Goal: Information Seeking & Learning: Learn about a topic

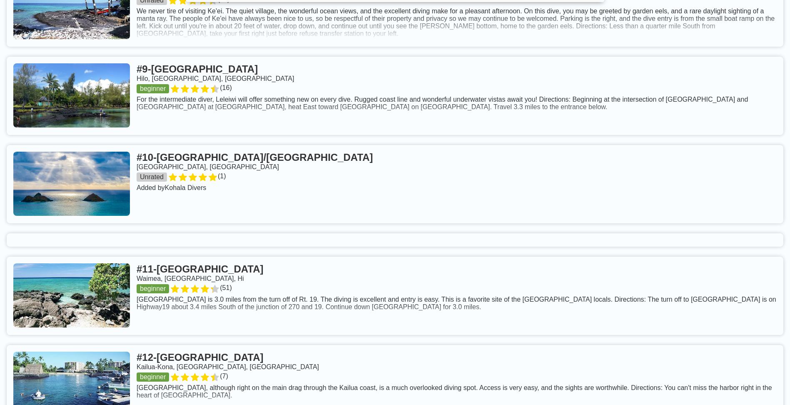
scroll to position [1166, 0]
click at [482, 210] on link at bounding box center [395, 184] width 777 height 78
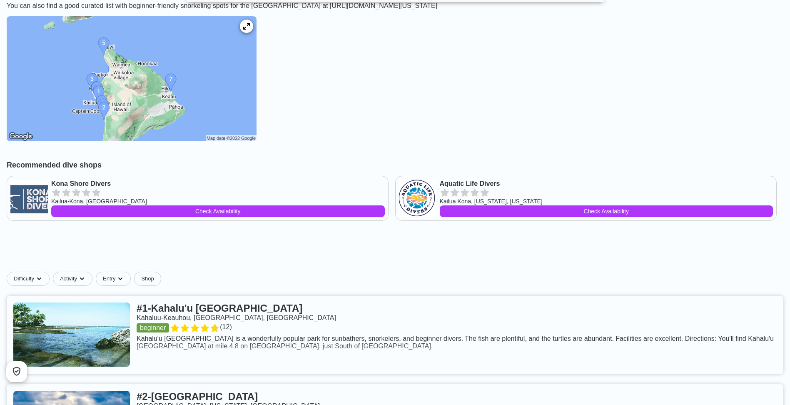
scroll to position [250, 0]
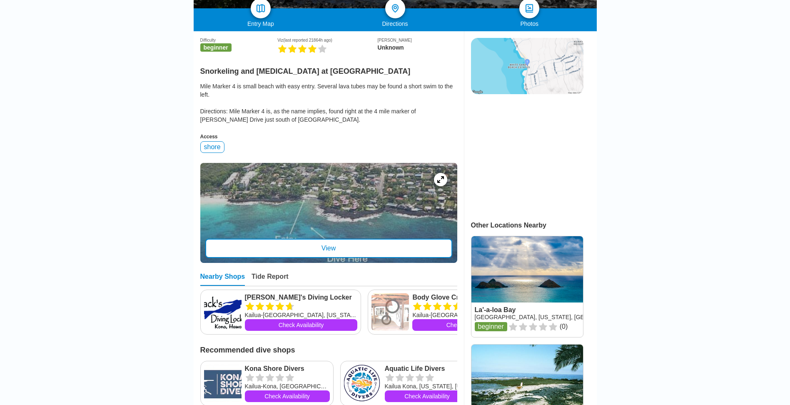
scroll to position [208, 0]
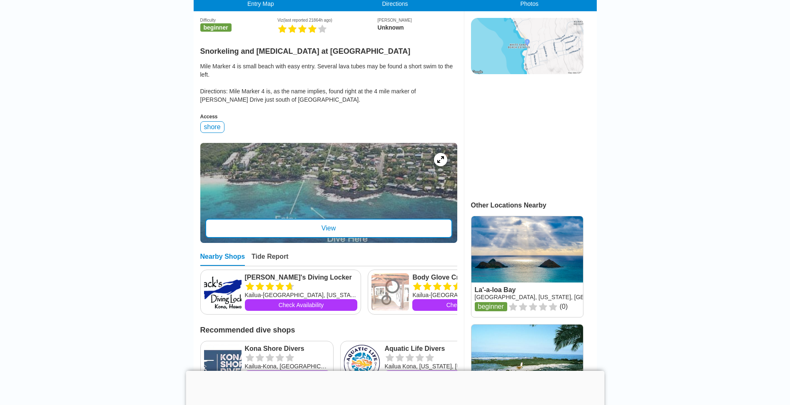
click at [387, 174] on div at bounding box center [328, 193] width 257 height 100
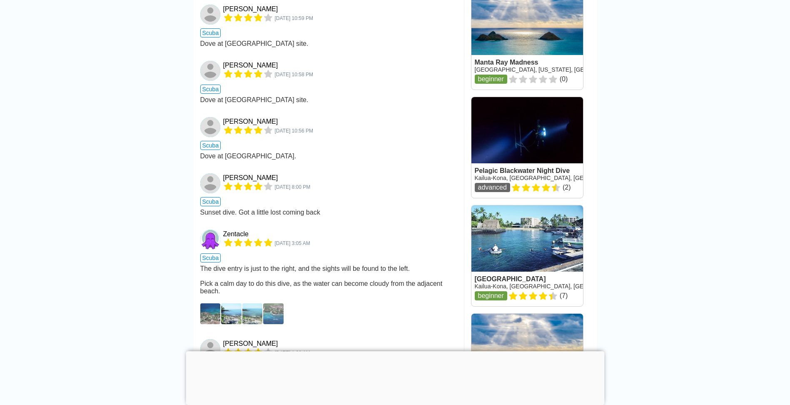
scroll to position [749, 0]
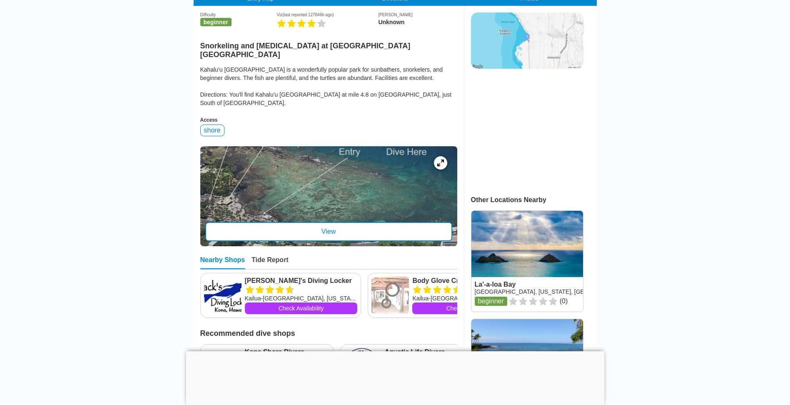
scroll to position [250, 0]
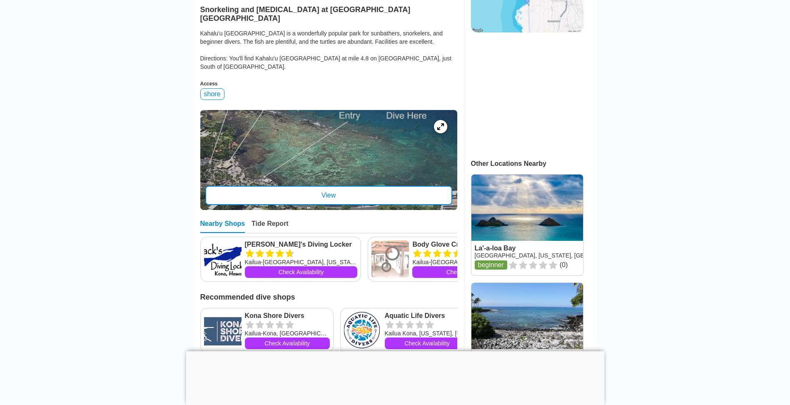
click at [349, 190] on div "View" at bounding box center [328, 195] width 247 height 19
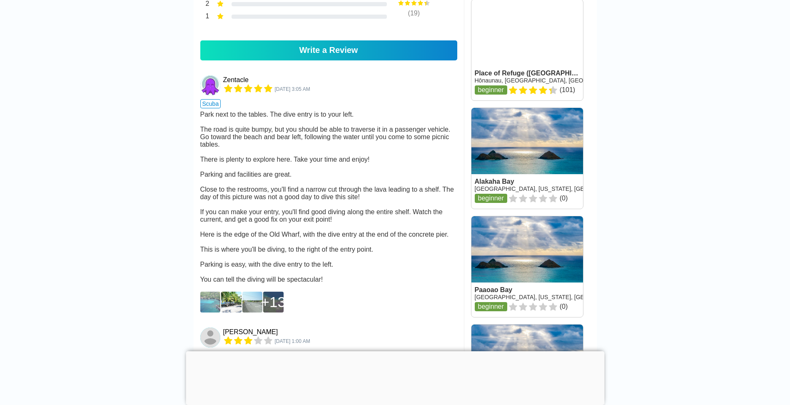
scroll to position [999, 0]
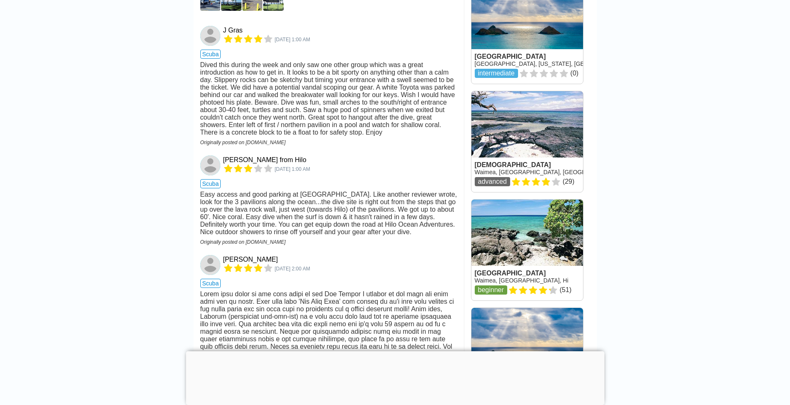
scroll to position [1124, 0]
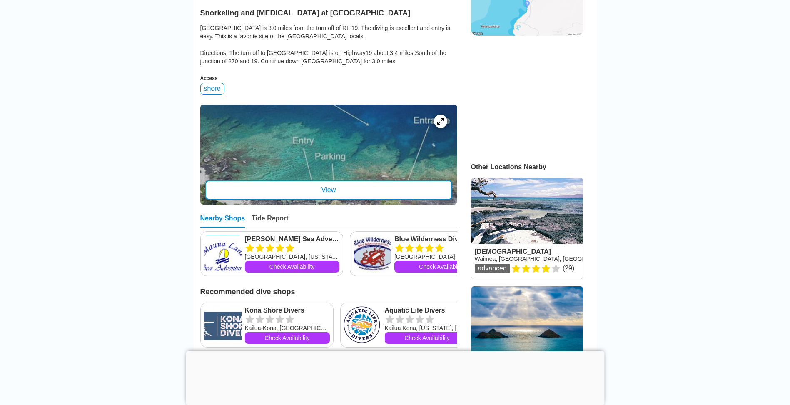
scroll to position [250, 0]
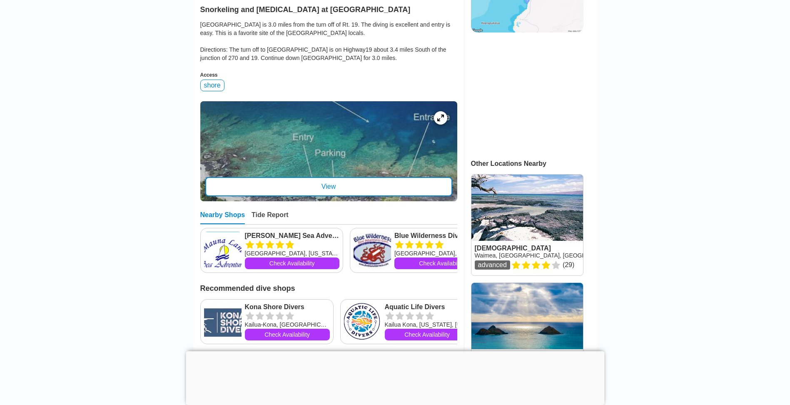
click at [397, 193] on div "View" at bounding box center [328, 186] width 247 height 19
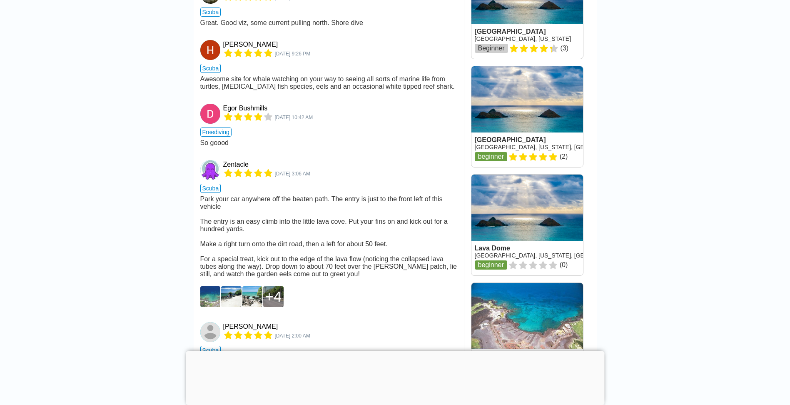
scroll to position [874, 0]
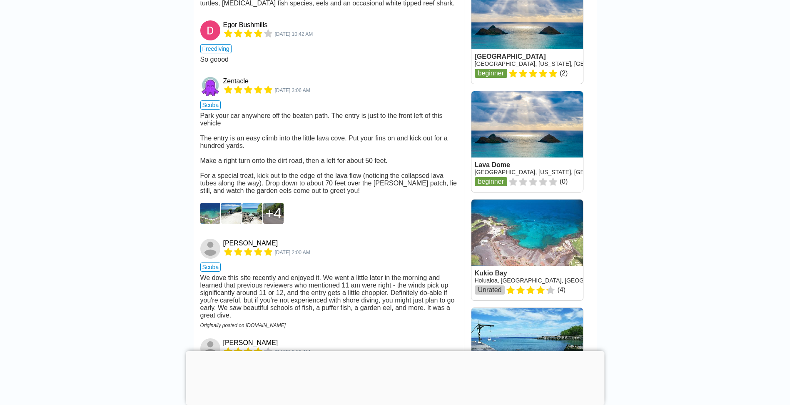
click at [211, 224] on img at bounding box center [210, 213] width 20 height 21
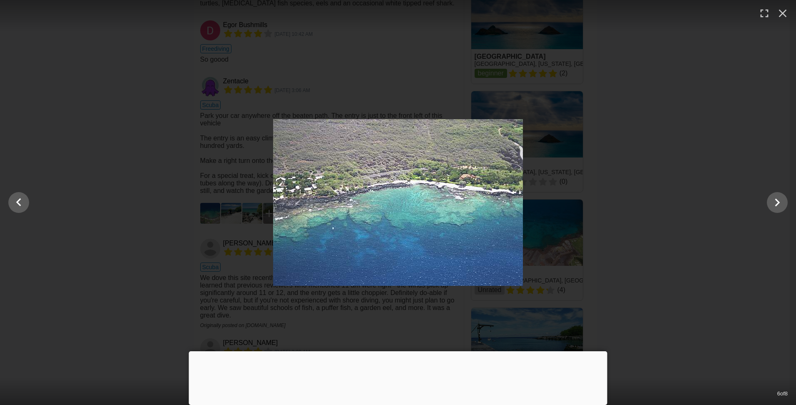
click at [199, 227] on div at bounding box center [398, 202] width 796 height 167
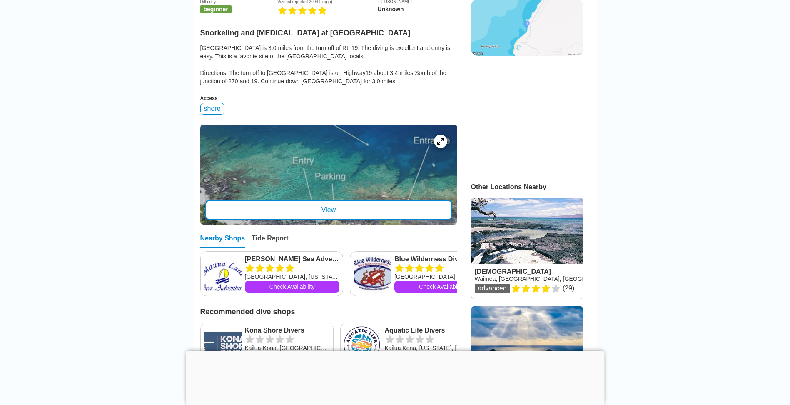
scroll to position [125, 0]
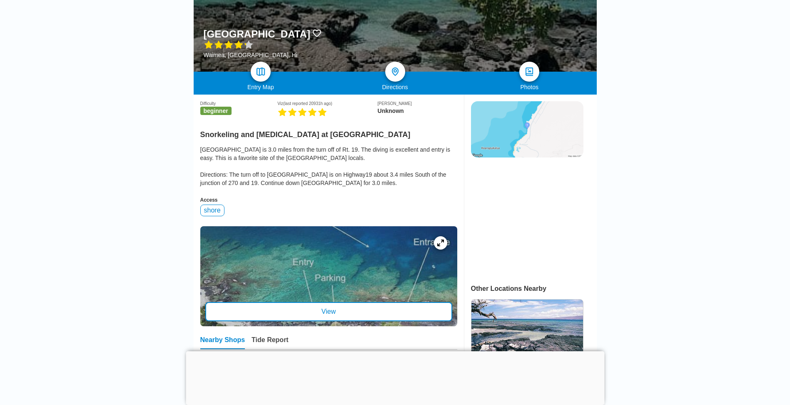
click at [314, 305] on div at bounding box center [328, 276] width 257 height 100
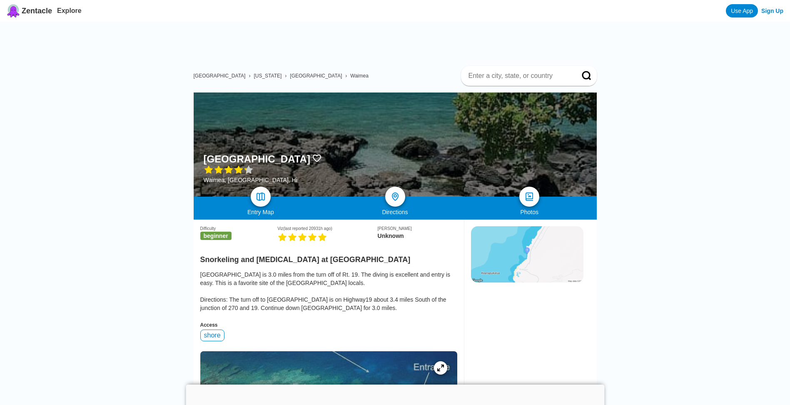
click at [535, 266] on img at bounding box center [527, 254] width 112 height 56
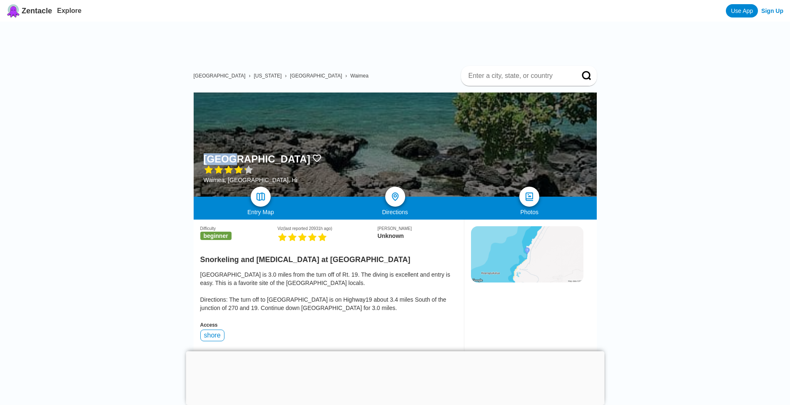
drag, startPoint x: 230, startPoint y: 158, endPoint x: 201, endPoint y: 157, distance: 29.1
click at [201, 157] on div "[GEOGRAPHIC_DATA] [GEOGRAPHIC_DATA], [GEOGRAPHIC_DATA], Hi" at bounding box center [395, 144] width 403 height 104
copy div "Puako"
click at [521, 236] on img at bounding box center [527, 254] width 112 height 56
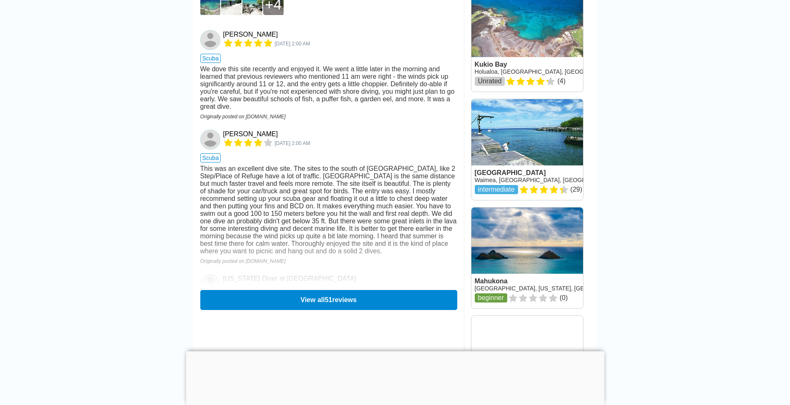
scroll to position [1166, 0]
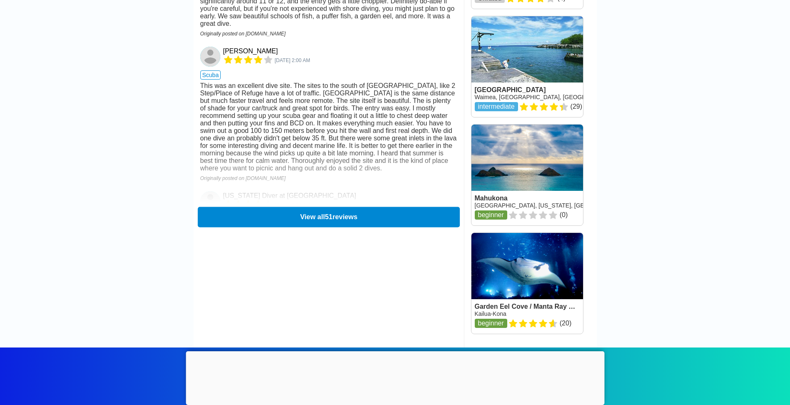
click at [395, 227] on button "View all 51 reviews" at bounding box center [328, 217] width 262 height 20
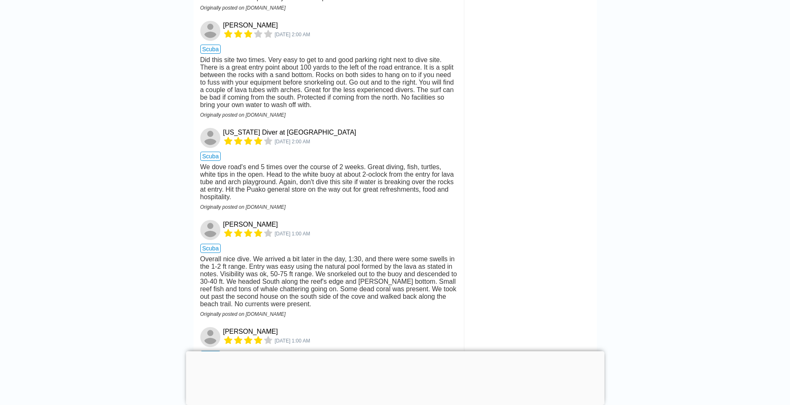
scroll to position [1541, 0]
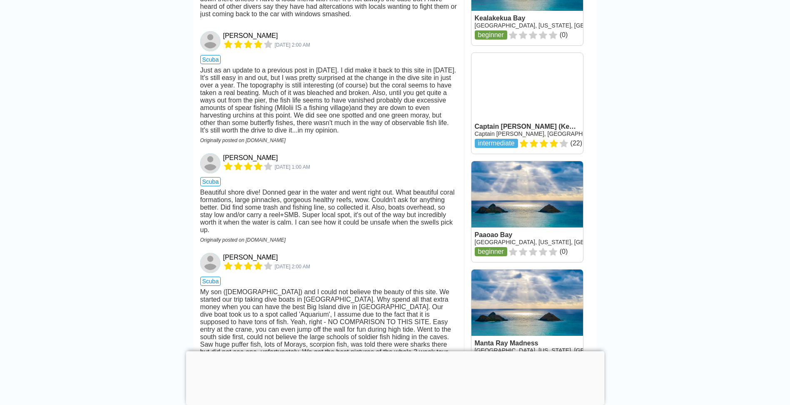
scroll to position [1207, 0]
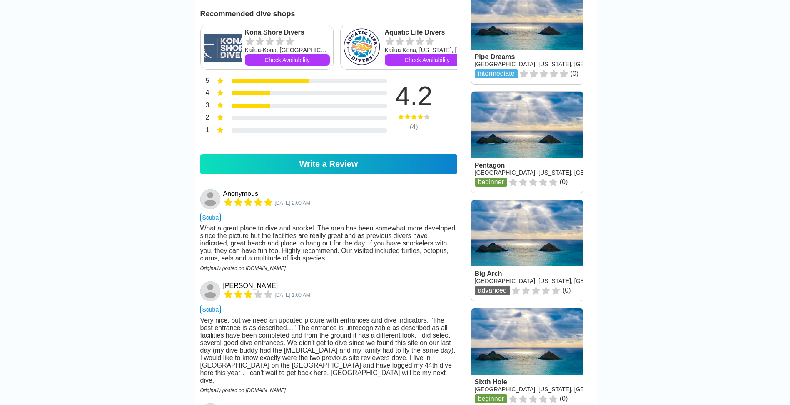
scroll to position [791, 0]
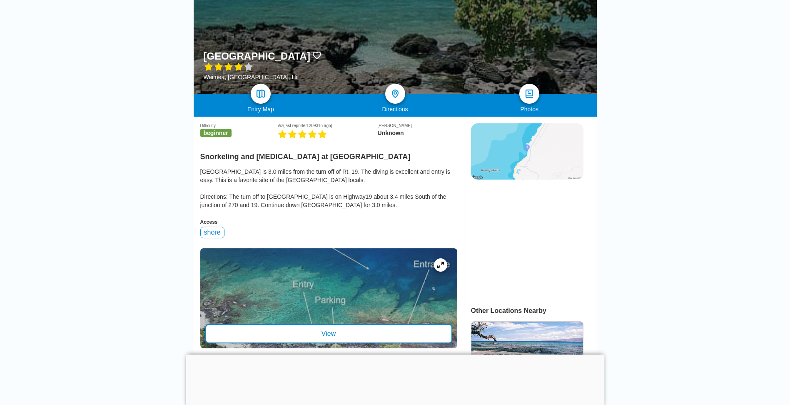
scroll to position [125, 0]
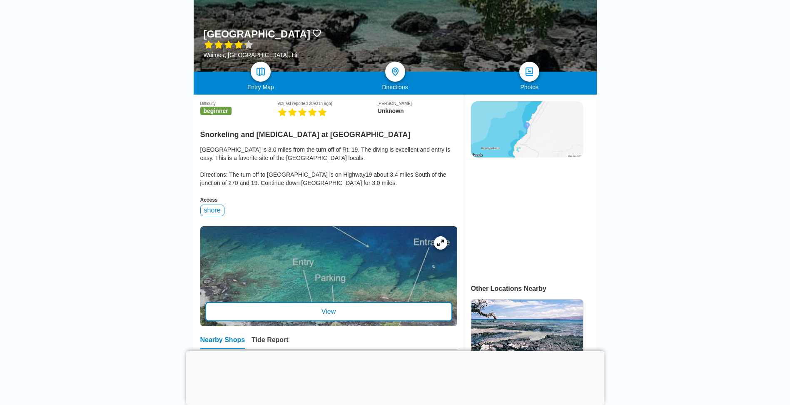
click at [545, 115] on img at bounding box center [527, 129] width 112 height 56
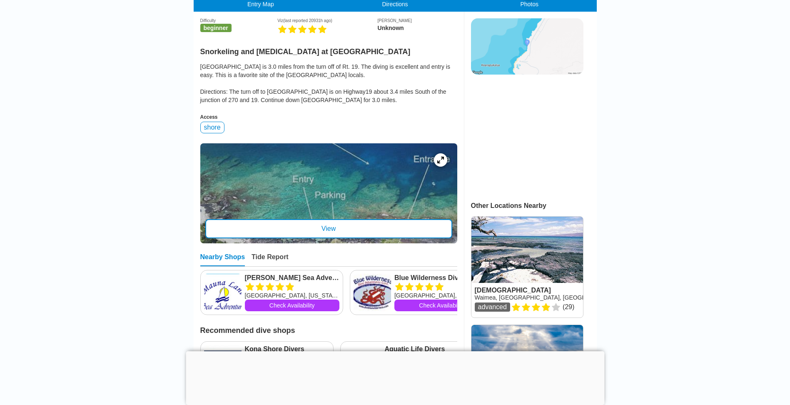
scroll to position [208, 0]
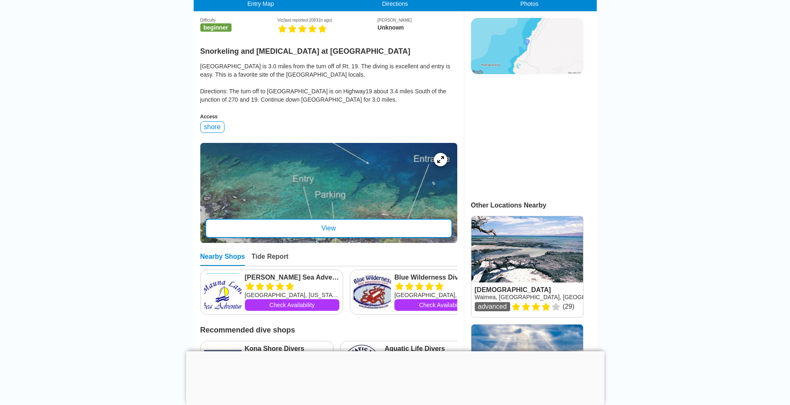
click at [338, 236] on div "View" at bounding box center [328, 228] width 247 height 19
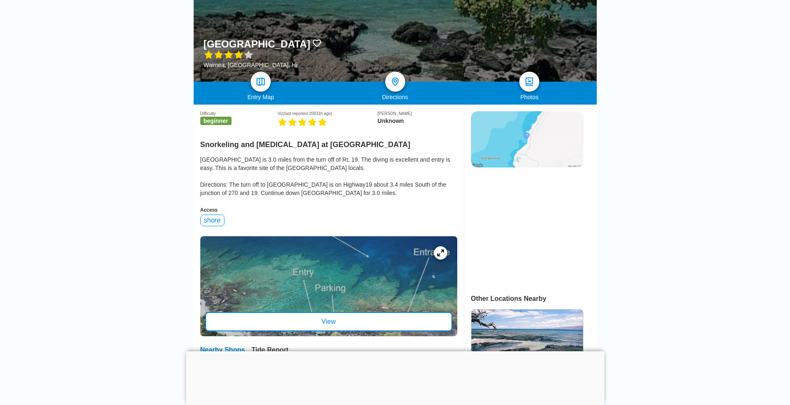
scroll to position [208, 0]
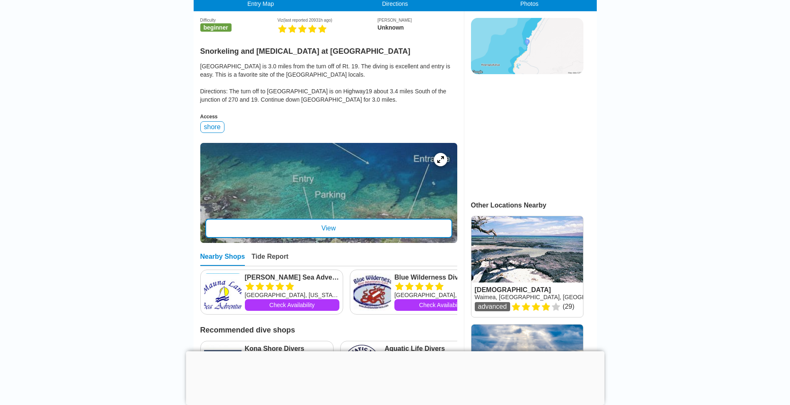
click at [327, 232] on div "View" at bounding box center [328, 228] width 247 height 19
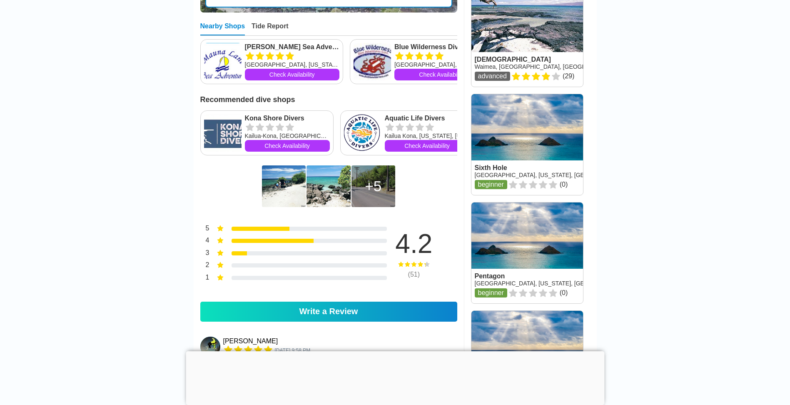
scroll to position [375, 0]
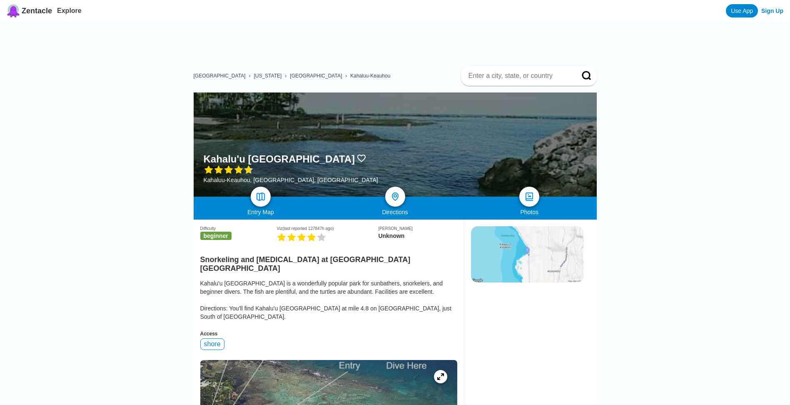
click at [423, 123] on div at bounding box center [395, 144] width 403 height 104
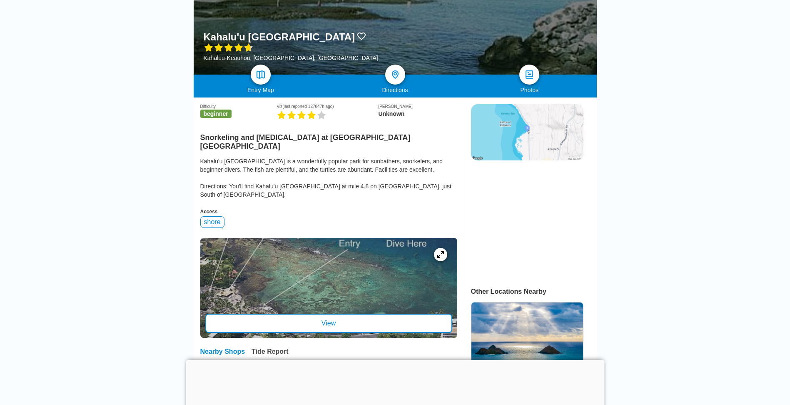
scroll to position [125, 0]
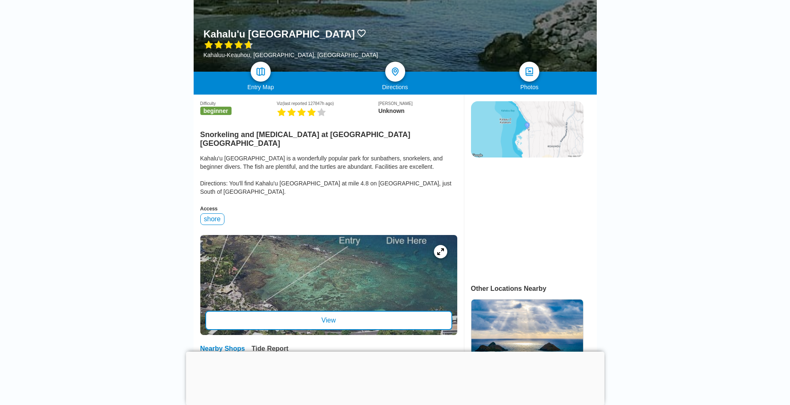
click at [377, 239] on div at bounding box center [328, 285] width 257 height 100
